Goal: Navigation & Orientation: Go to known website

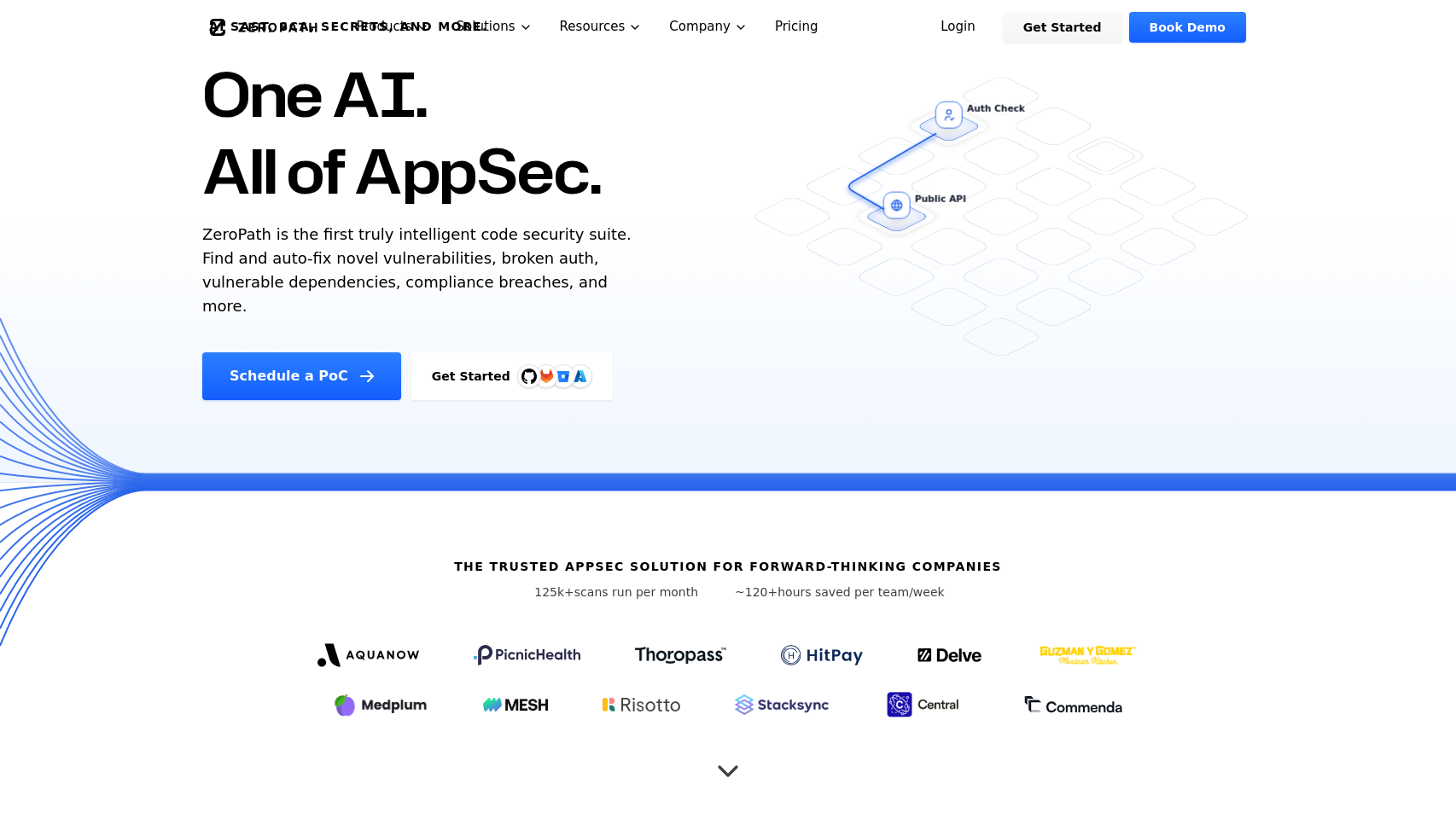
scroll to position [138, 0]
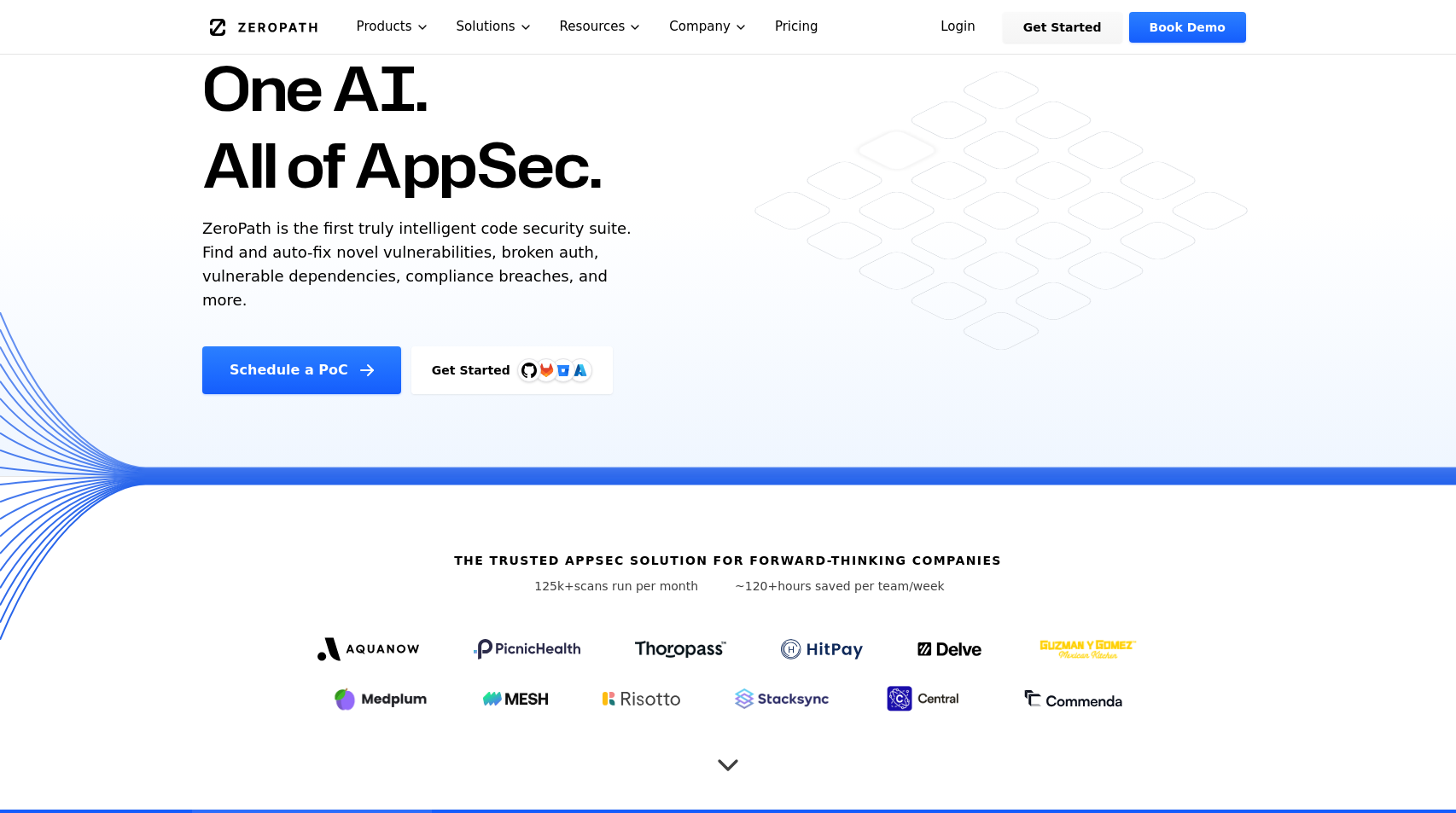
click at [773, 30] on link "Pricing" at bounding box center [796, 26] width 70 height 54
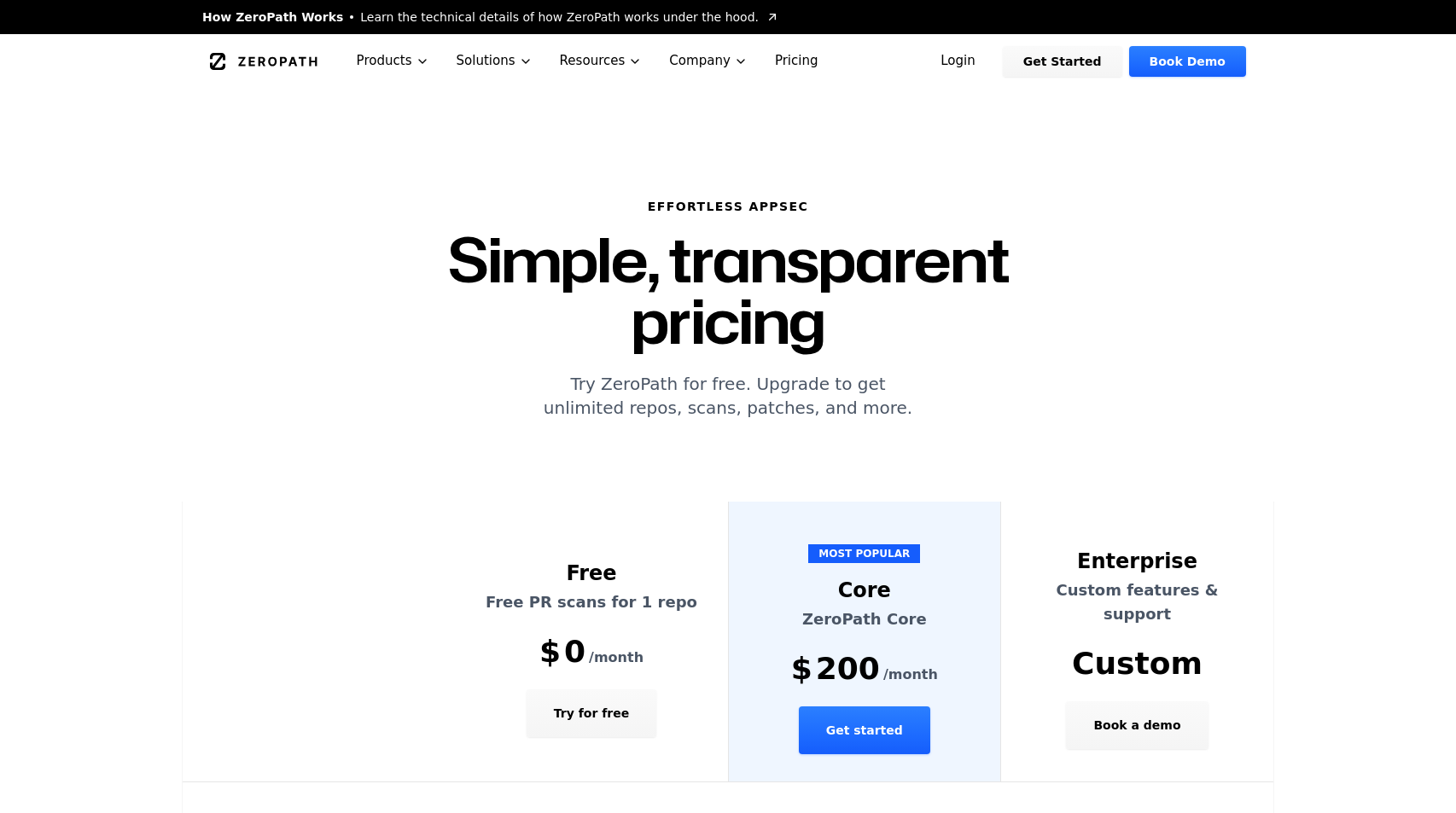
click at [269, 49] on link "ZeroPath" at bounding box center [263, 61] width 118 height 27
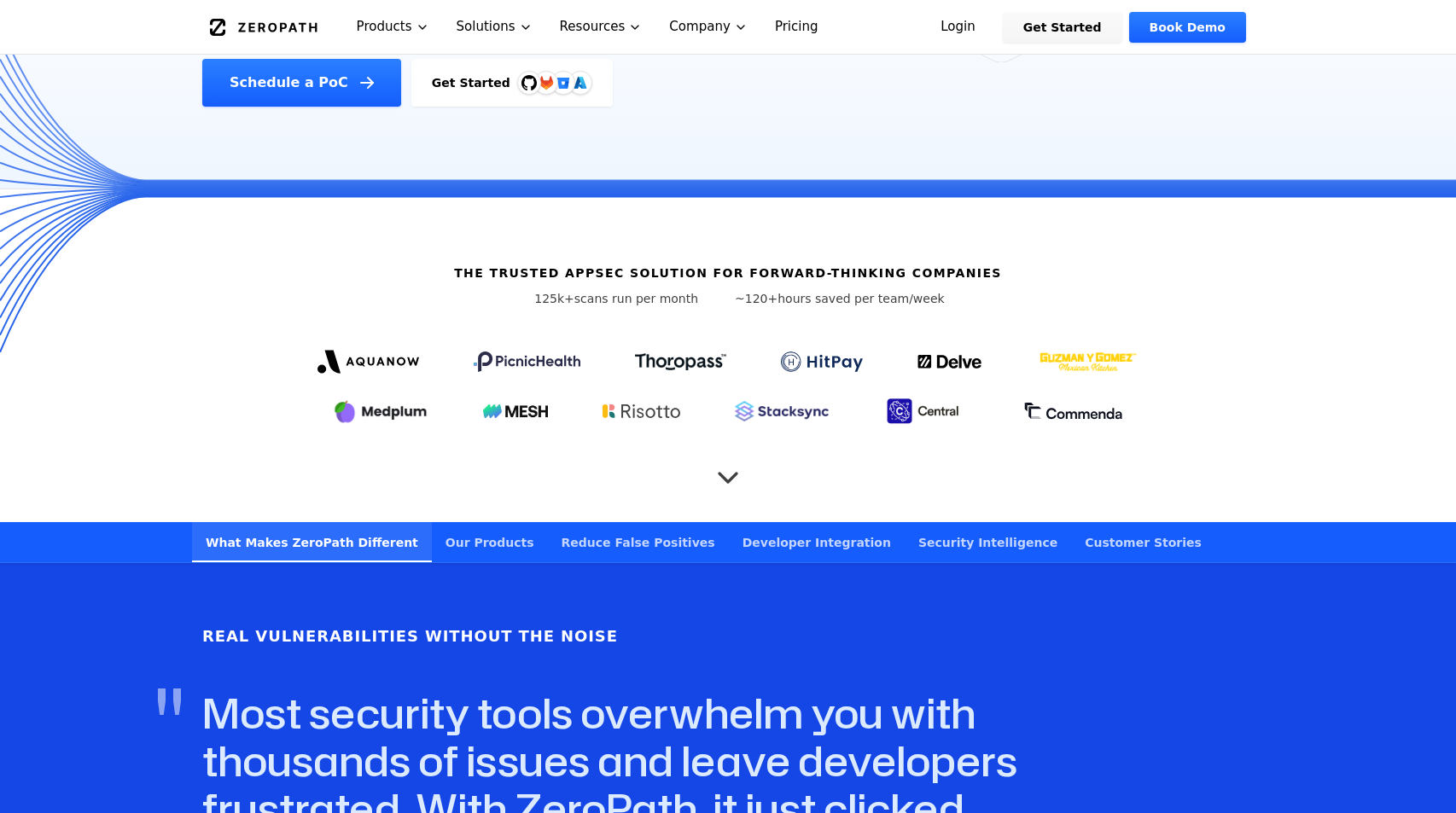
scroll to position [583, 0]
